Goal: Task Accomplishment & Management: Use online tool/utility

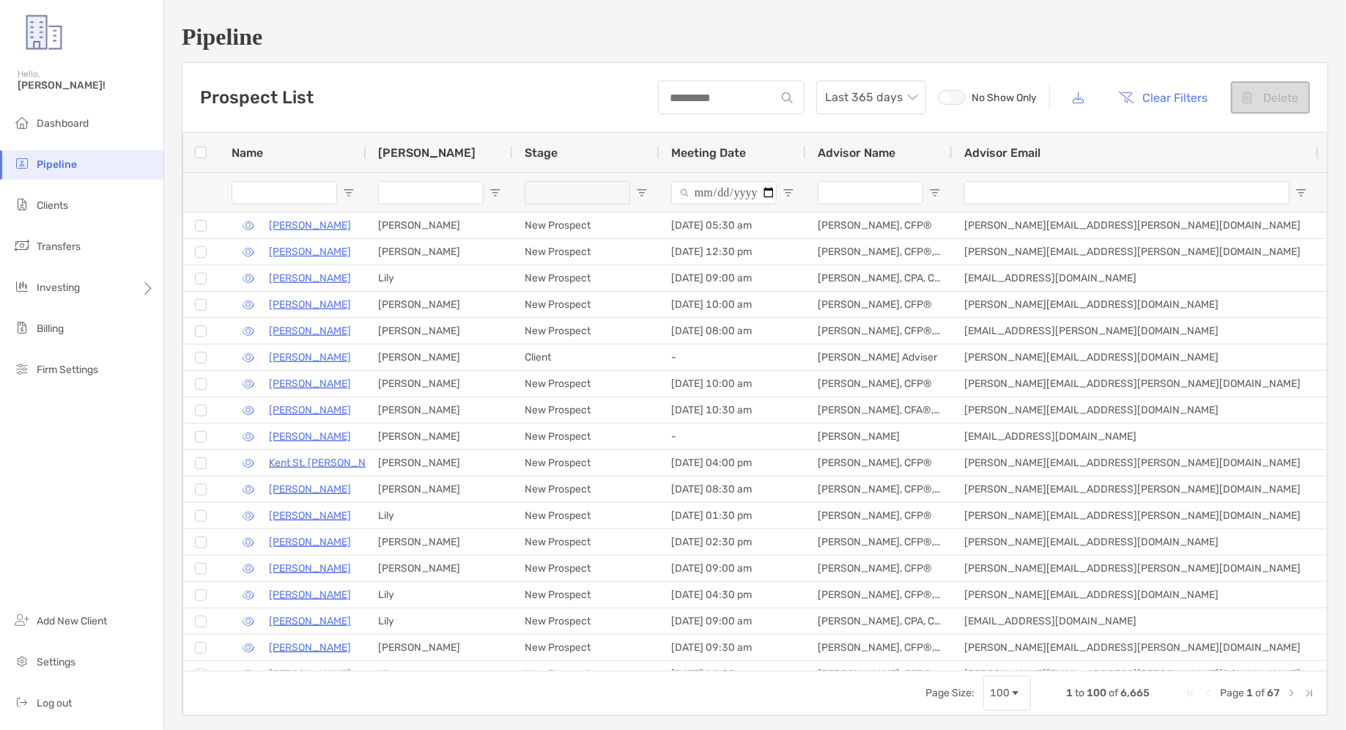
click at [85, 193] on li "Clients" at bounding box center [81, 205] width 163 height 29
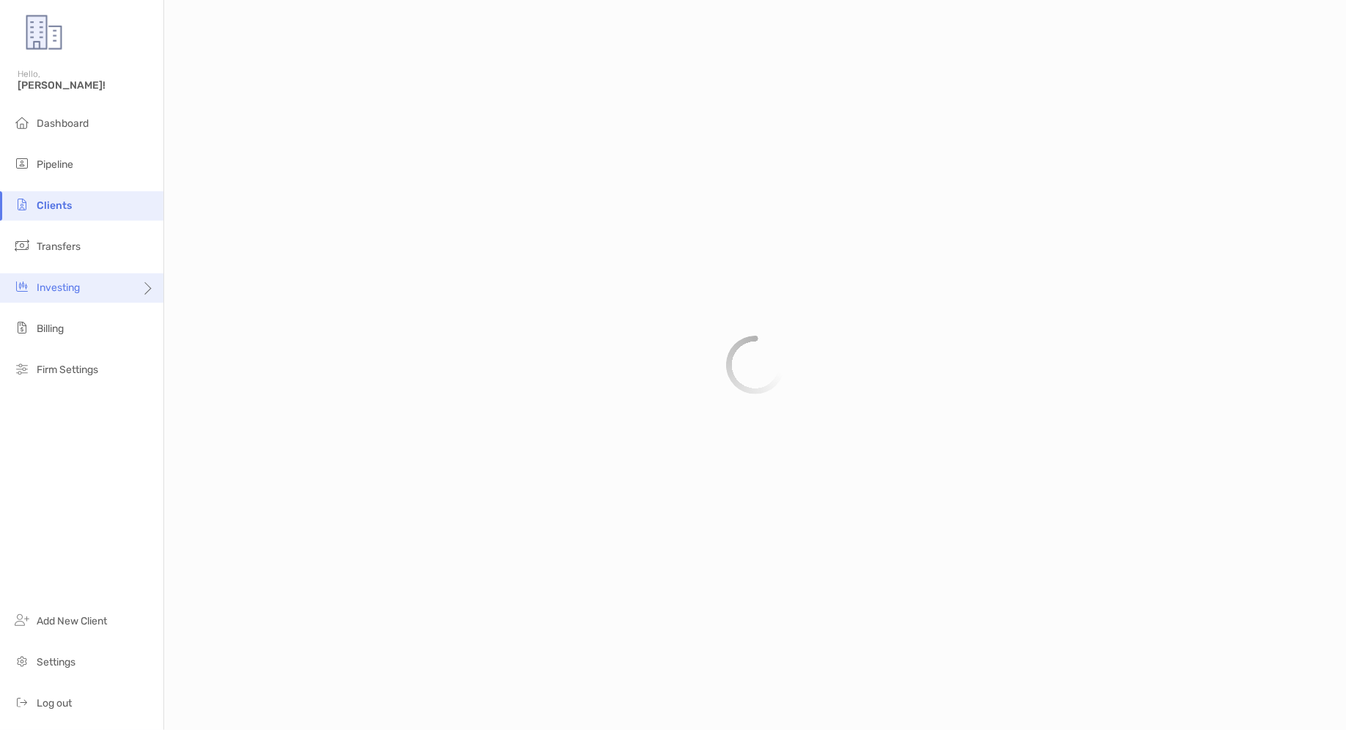
click at [87, 300] on div "Investing" at bounding box center [81, 287] width 163 height 29
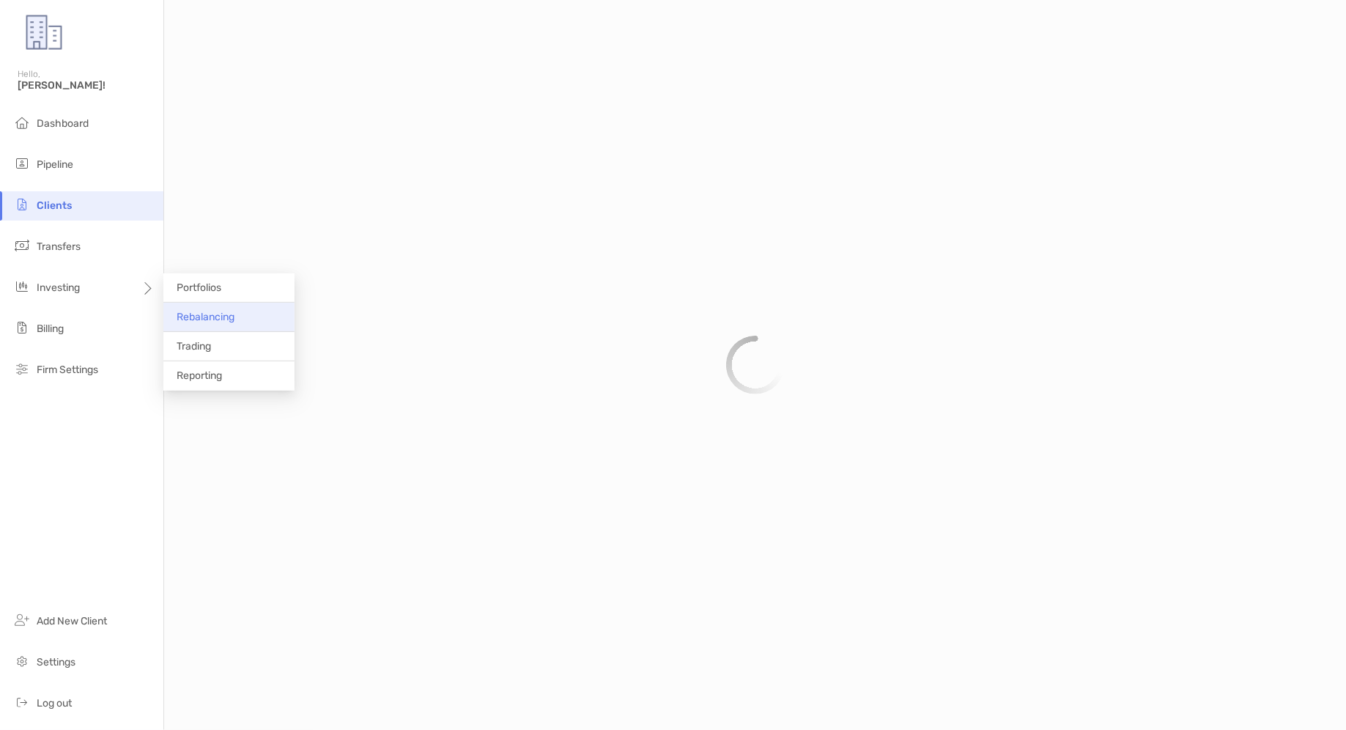
click at [215, 311] on span "Rebalancing" at bounding box center [206, 317] width 58 height 12
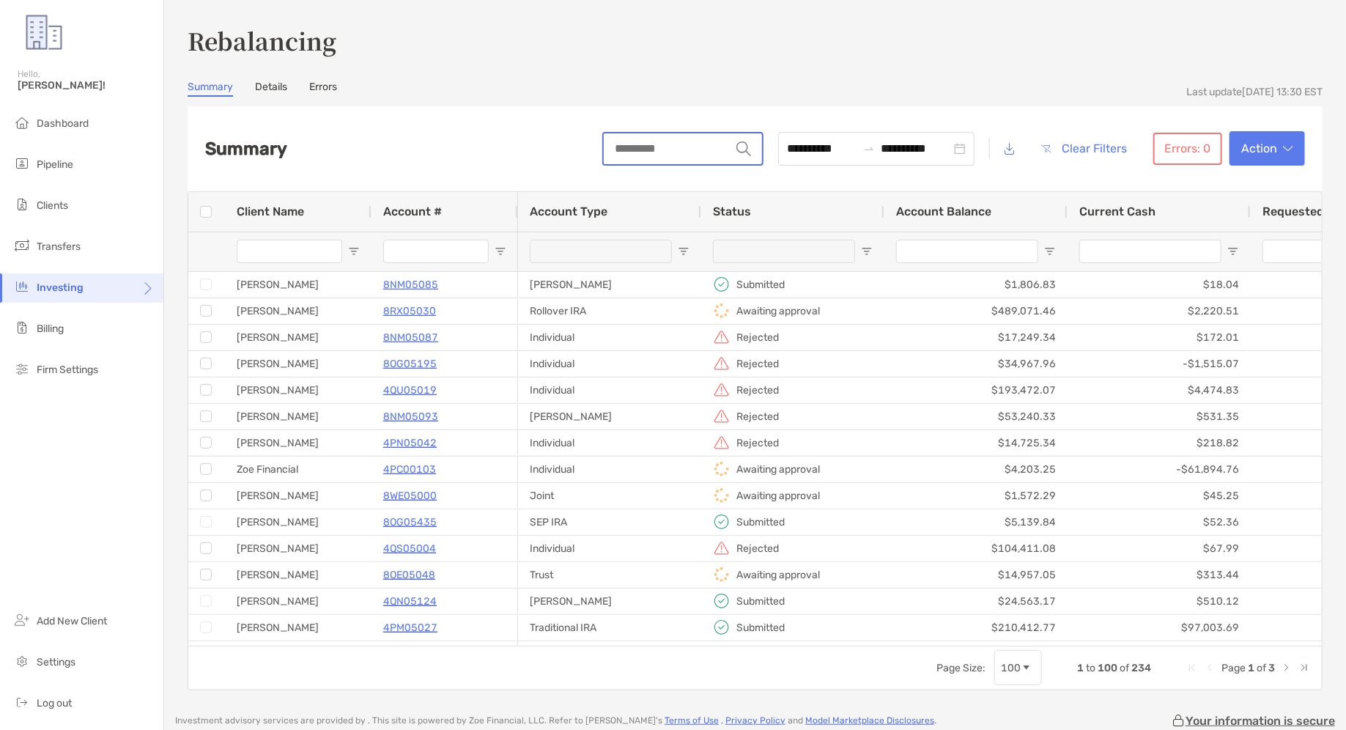
click at [691, 150] on input "string" at bounding box center [667, 148] width 127 height 31
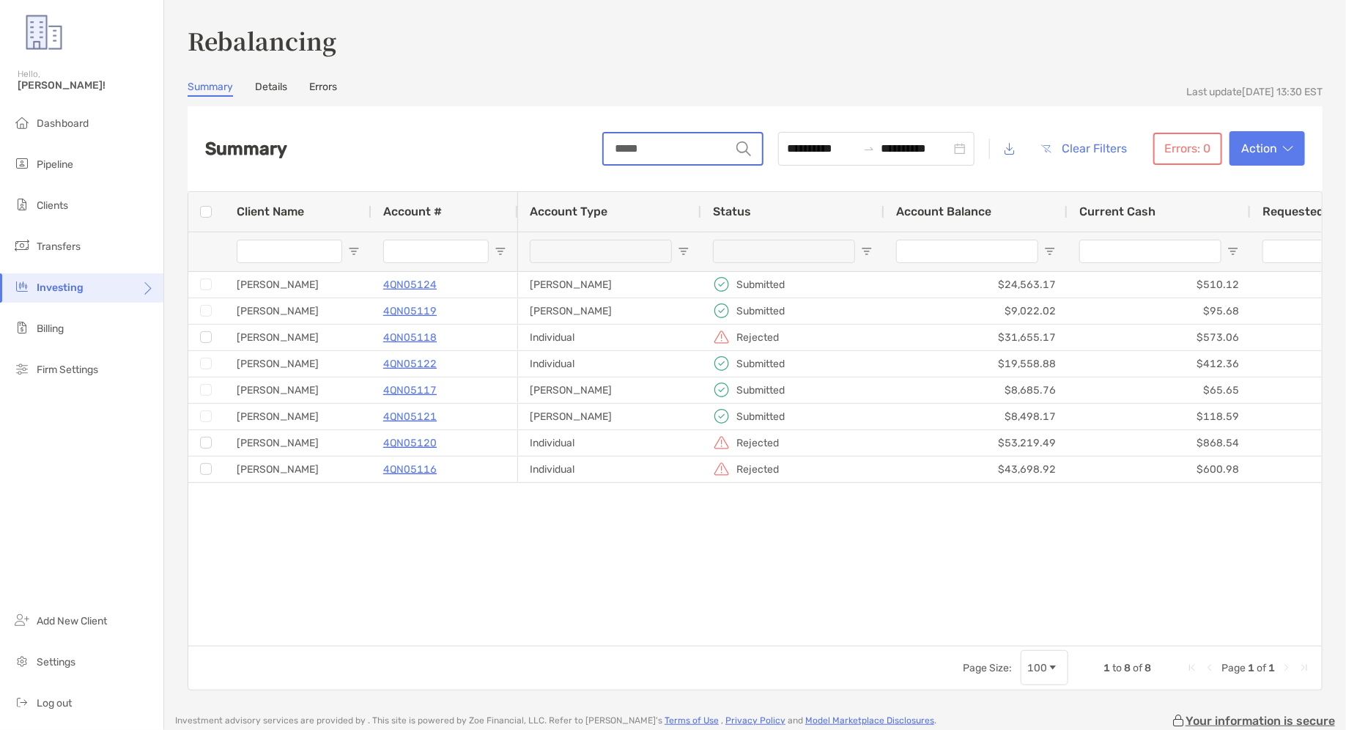
type input "*****"
click at [608, 516] on div "[PERSON_NAME] Submitted $24,563.17 $510.12 $0.00 $2,080.84 [PERSON_NAME] Submit…" at bounding box center [920, 459] width 804 height 374
